Goal: Book appointment/travel/reservation

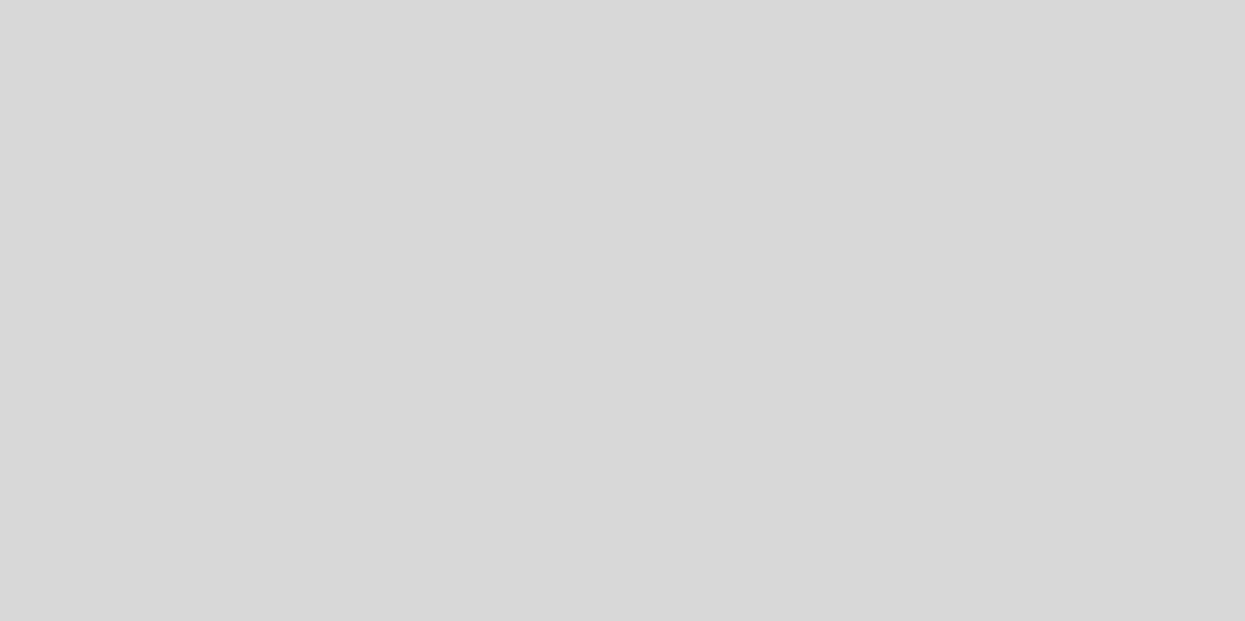
select select "es"
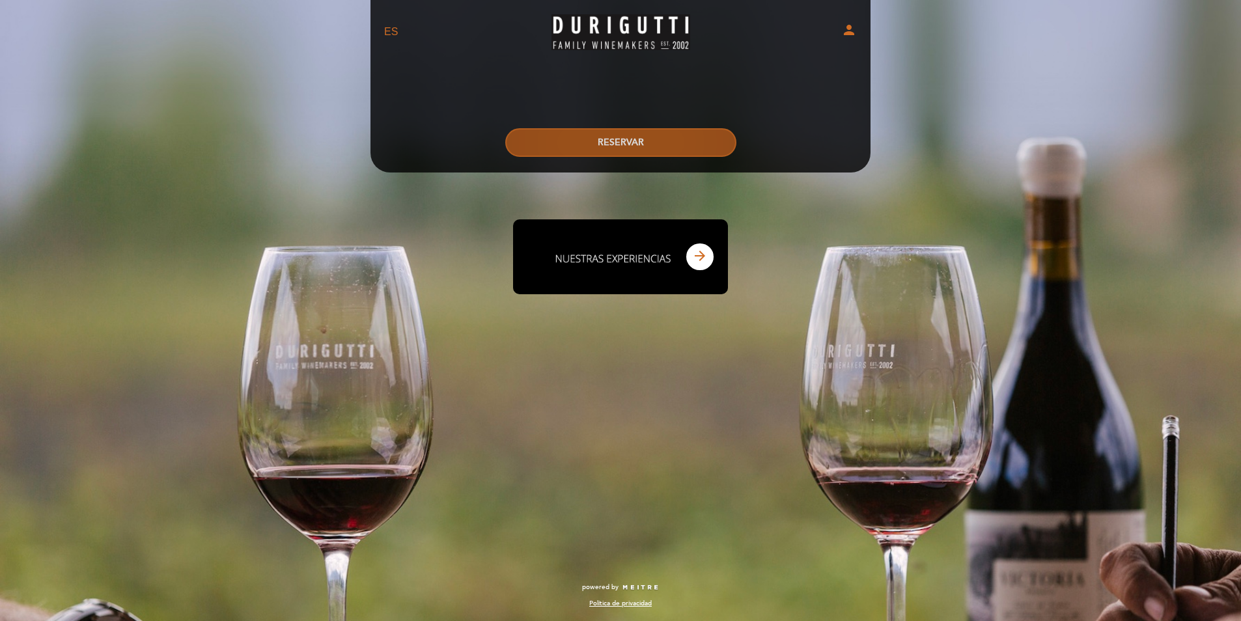
click at [621, 151] on button "RESERVAR" at bounding box center [620, 142] width 231 height 29
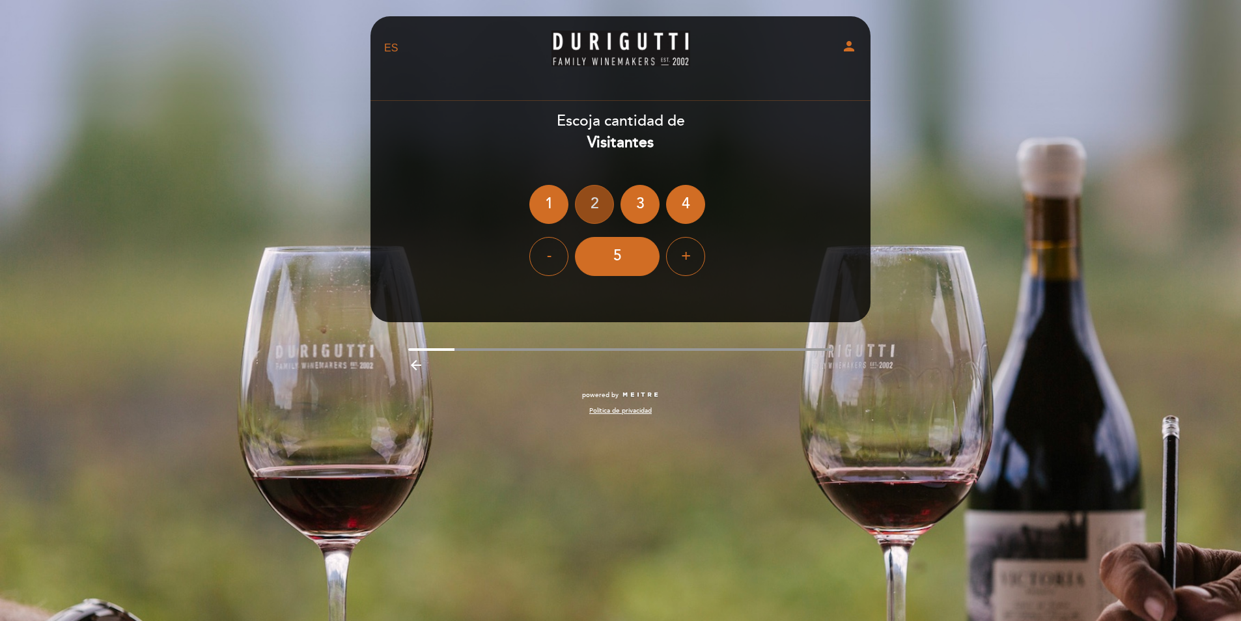
click at [595, 214] on div "2" at bounding box center [594, 204] width 39 height 39
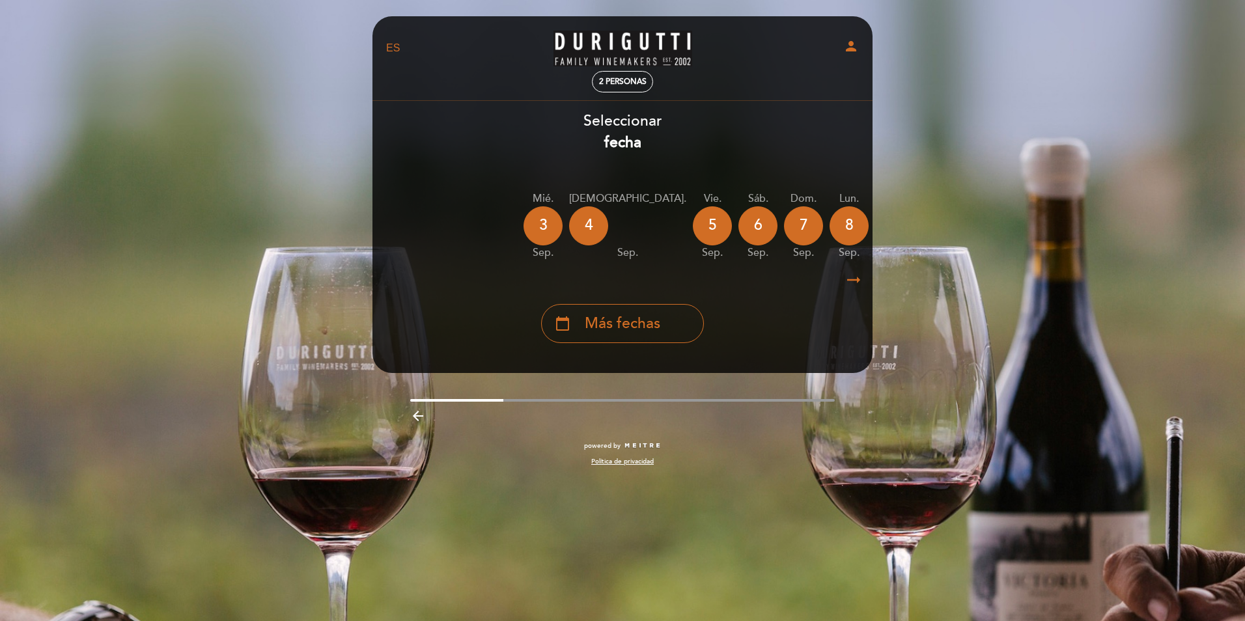
click at [420, 410] on div "arrow_backward" at bounding box center [623, 415] width 520 height 27
click at [419, 415] on icon "arrow_backward" at bounding box center [418, 416] width 16 height 16
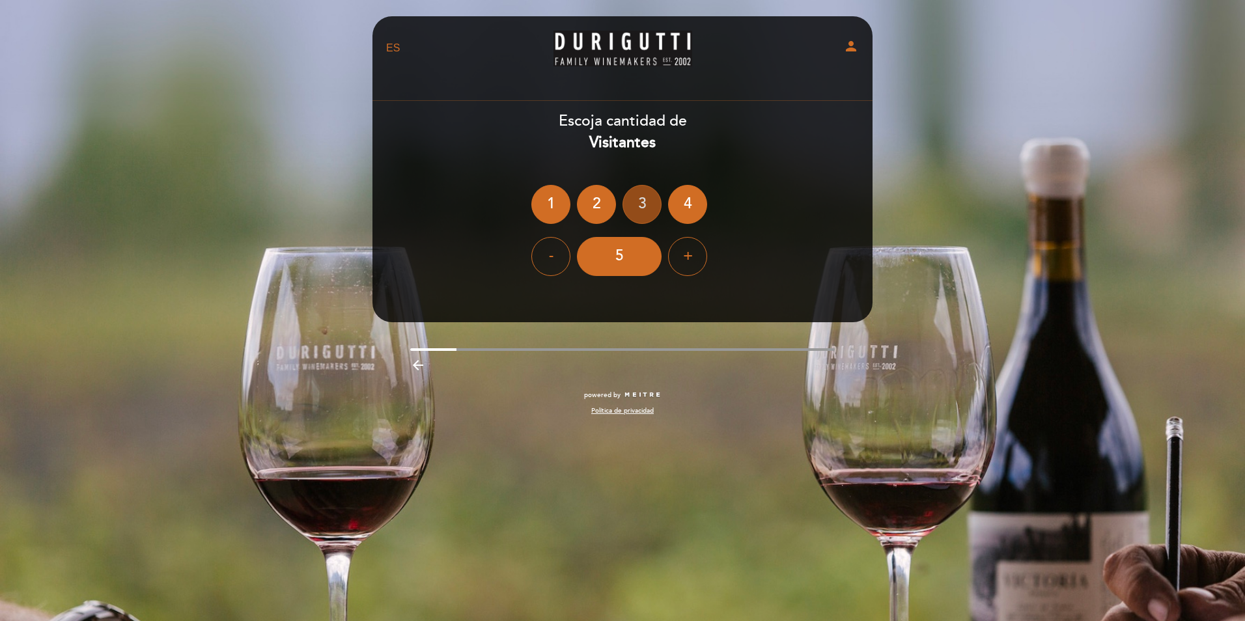
click at [638, 203] on div "3" at bounding box center [642, 204] width 39 height 39
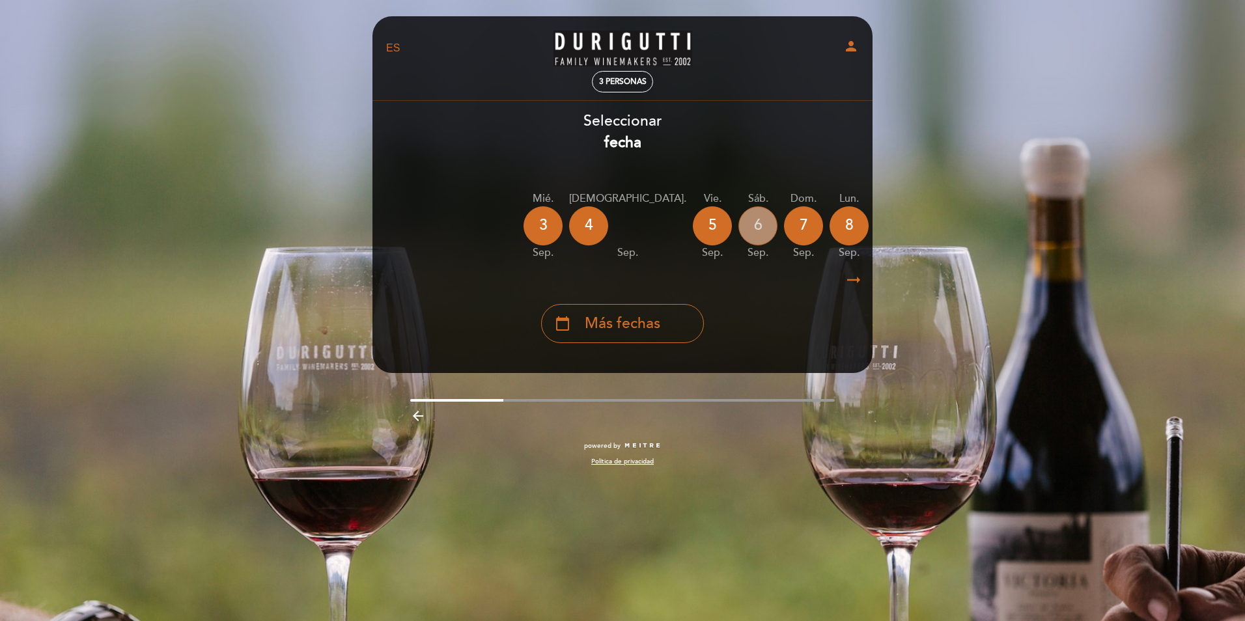
click at [739, 225] on div "6" at bounding box center [758, 225] width 39 height 39
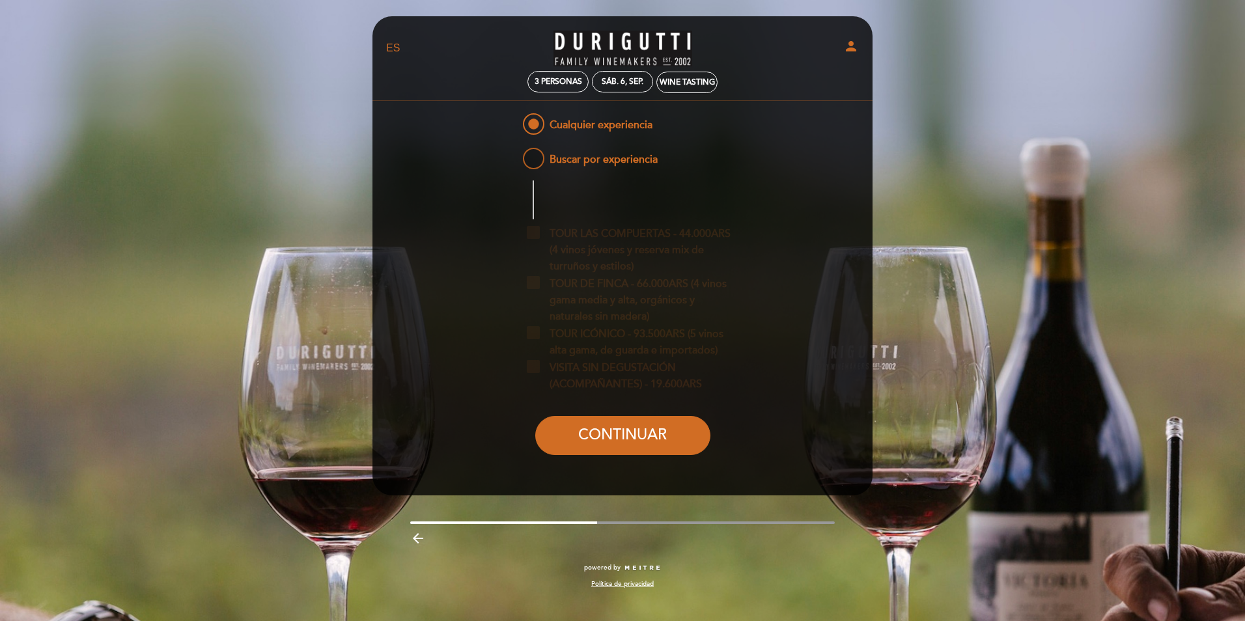
click at [532, 160] on span "Buscar por experiencia" at bounding box center [588, 153] width 137 height 16
click at [516, 154] on input "Buscar por experiencia" at bounding box center [511, 149] width 8 height 8
radio input "false"
radio input "true"
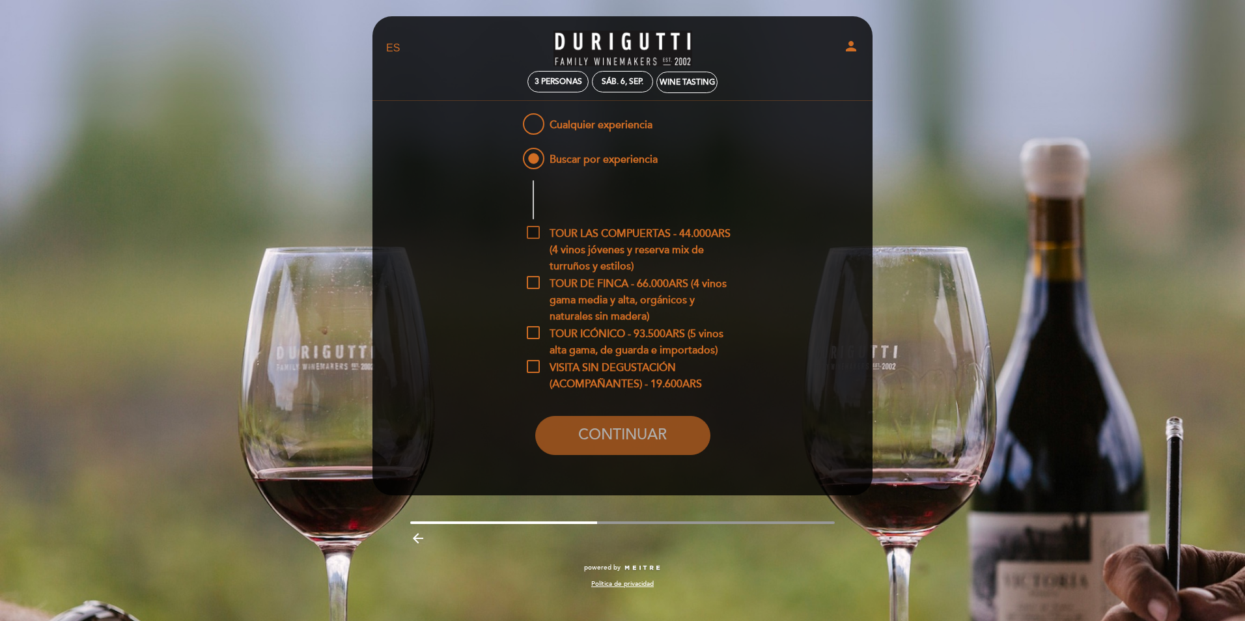
click at [536, 231] on span "TOUR LAS COMPUERTAS - 44.000ARS (4 vinos jóvenes y reserva mix de turruños y es…" at bounding box center [633, 234] width 212 height 16
click at [535, 231] on input "TOUR LAS COMPUERTAS - 44.000ARS (4 vinos jóvenes y reserva mix de turruños y es…" at bounding box center [531, 230] width 8 height 8
checkbox input "true"
click at [659, 438] on button "CONTINUAR" at bounding box center [622, 435] width 175 height 39
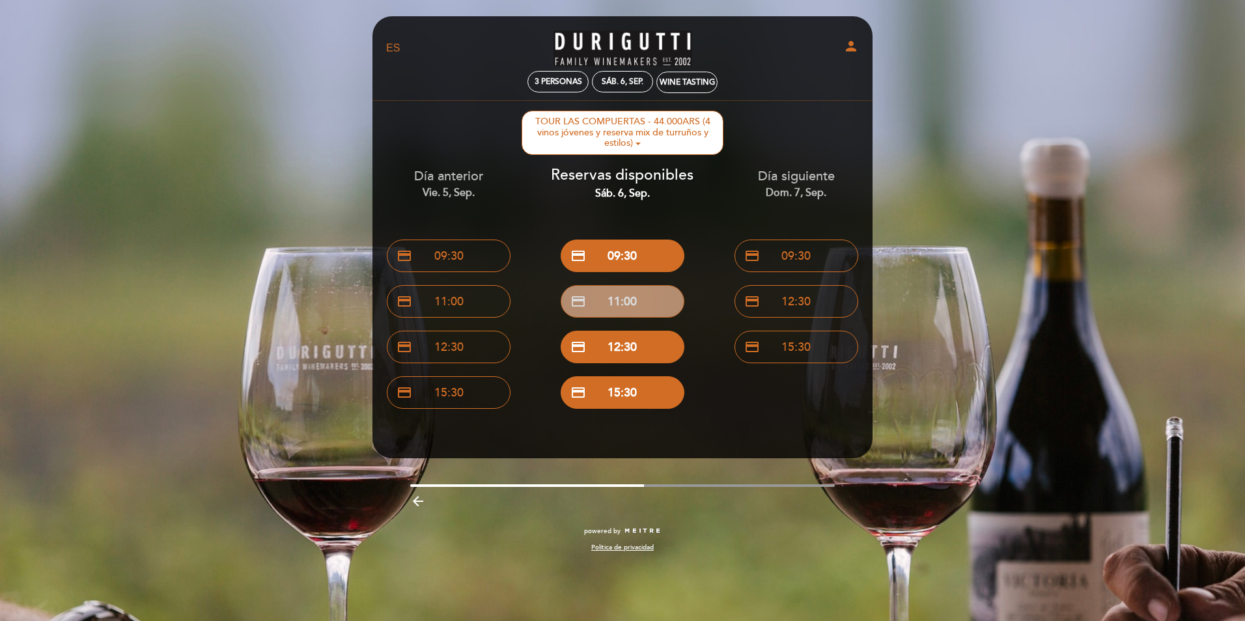
click at [630, 299] on button "credit_card 11:00" at bounding box center [623, 301] width 124 height 33
